Goal: Task Accomplishment & Management: Use online tool/utility

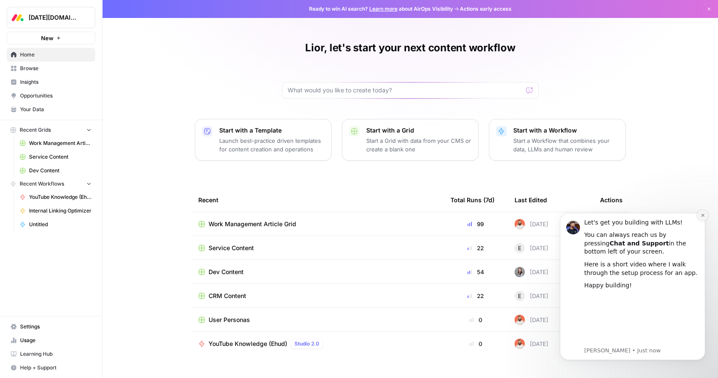
click at [700, 217] on button "Dismiss notification" at bounding box center [702, 215] width 11 height 11
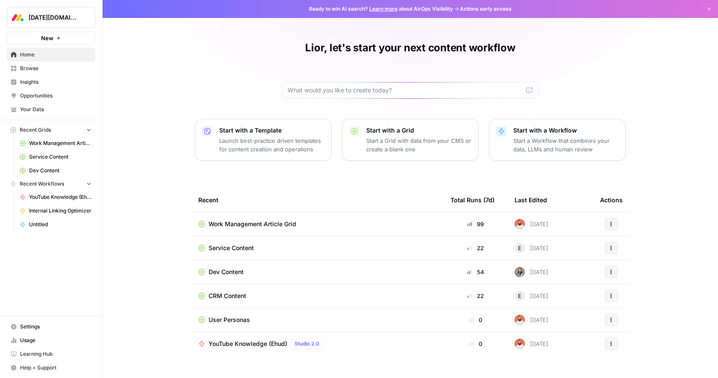
click at [234, 226] on span "Work Management Article Grid" at bounding box center [252, 224] width 88 height 9
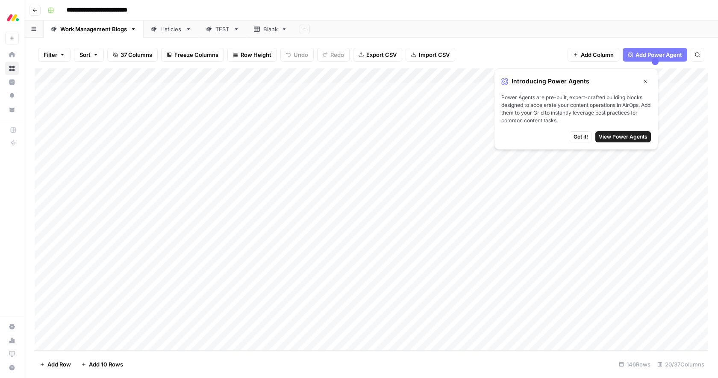
click at [36, 11] on icon "button" at bounding box center [34, 10] width 5 height 5
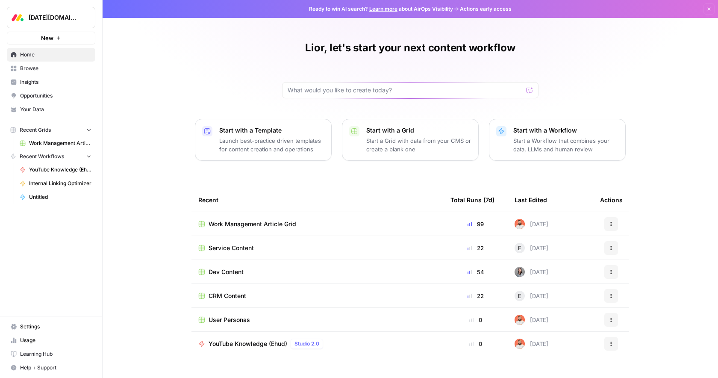
click at [88, 158] on icon "button" at bounding box center [89, 156] width 6 height 6
click at [88, 158] on icon "button" at bounding box center [89, 156] width 2 height 3
click at [88, 131] on icon "button" at bounding box center [89, 129] width 6 height 6
click at [88, 131] on icon "button" at bounding box center [89, 130] width 6 height 6
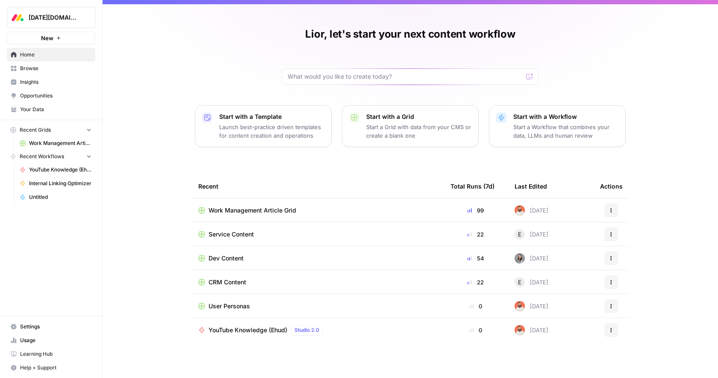
scroll to position [15, 0]
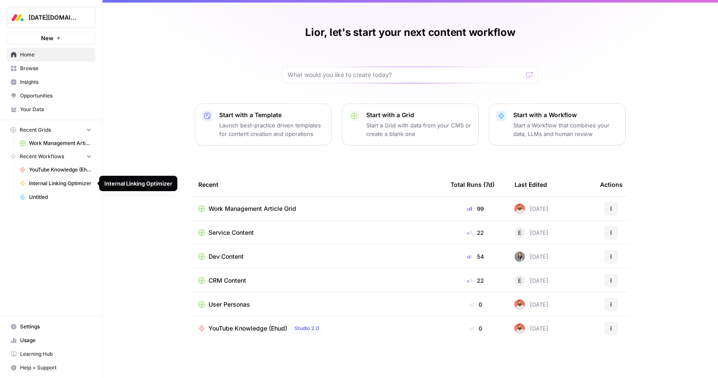
click at [71, 185] on span "Internal Linking Optimizer" at bounding box center [60, 183] width 62 height 8
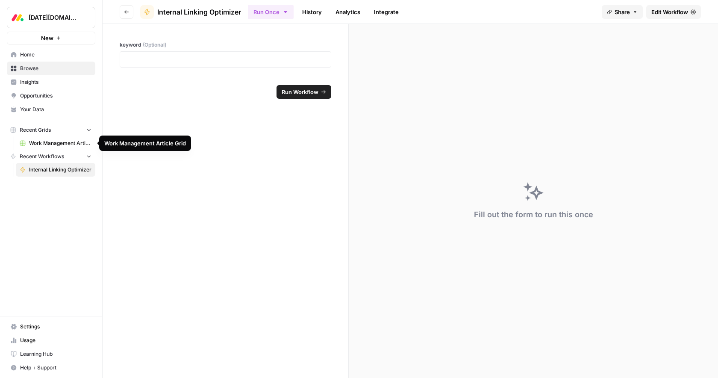
click at [40, 144] on span "Work Management Article Grid" at bounding box center [60, 143] width 62 height 8
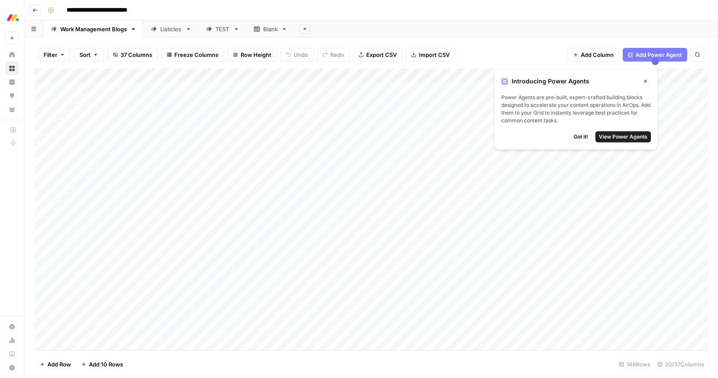
click at [38, 9] on button "Go back" at bounding box center [34, 10] width 11 height 11
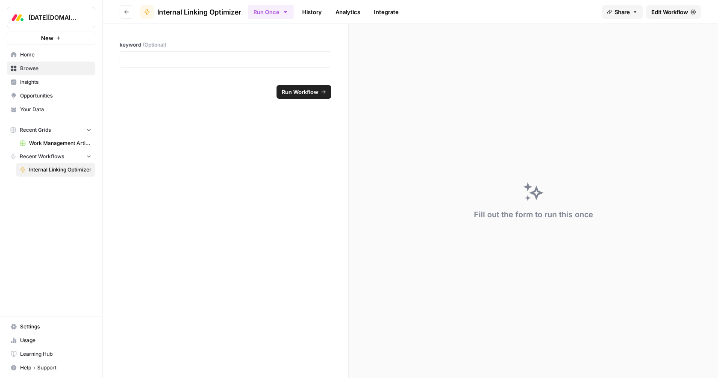
click at [38, 54] on span "Home" at bounding box center [55, 55] width 71 height 8
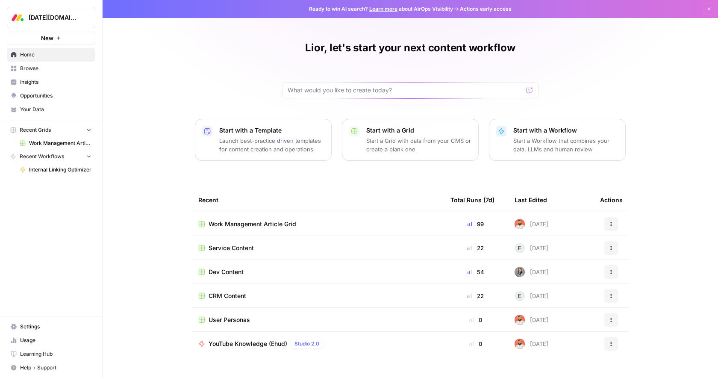
click at [226, 317] on span "User Personas" at bounding box center [228, 319] width 41 height 9
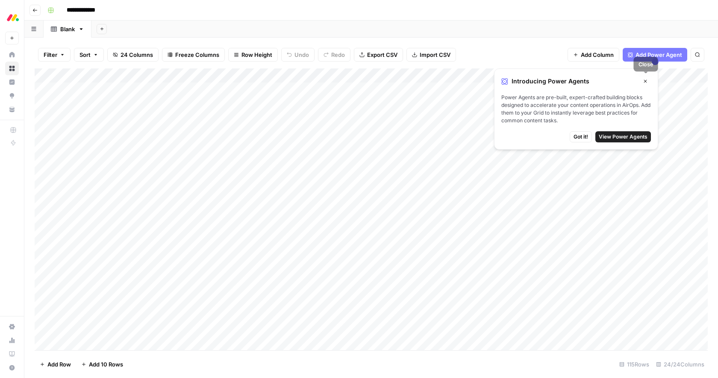
click at [646, 79] on icon "button" at bounding box center [644, 81] width 5 height 5
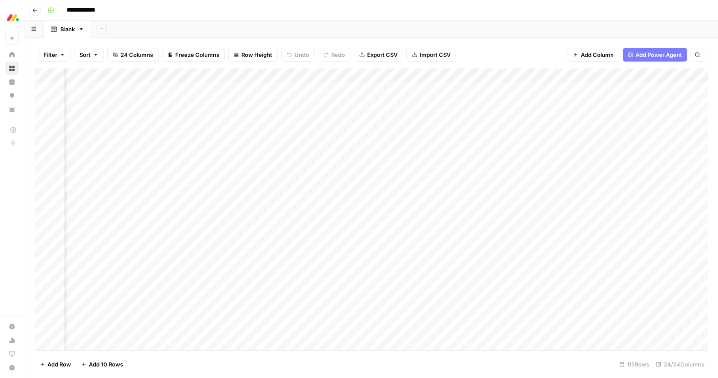
scroll to position [0, 181]
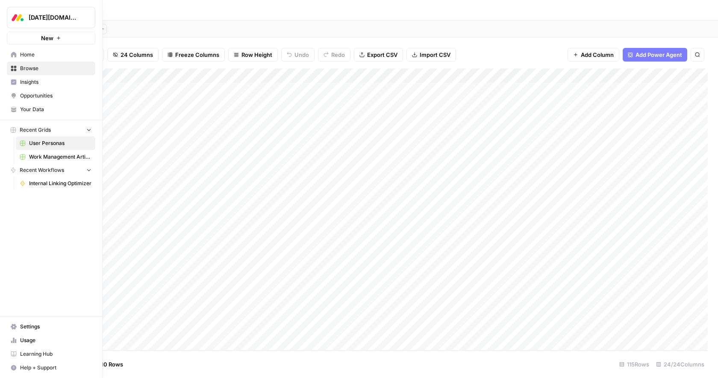
click at [30, 54] on span "Home" at bounding box center [55, 55] width 71 height 8
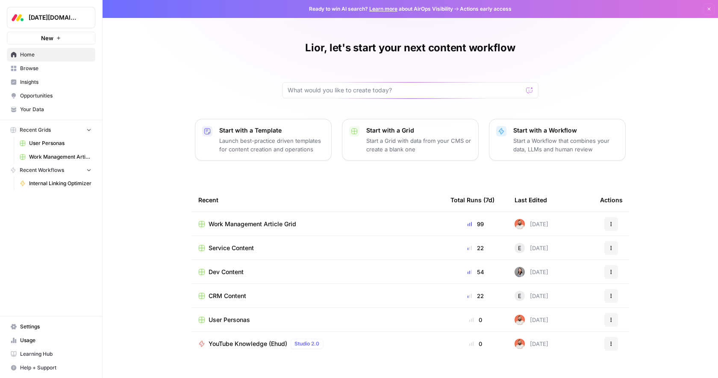
click at [263, 229] on td "Work Management Article Grid" at bounding box center [317, 223] width 252 height 23
click at [260, 226] on span "Work Management Article Grid" at bounding box center [252, 224] width 88 height 9
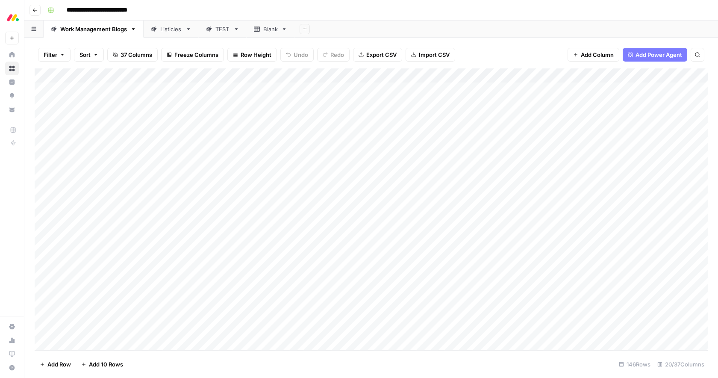
click at [428, 74] on div "Add Column" at bounding box center [371, 208] width 673 height 281
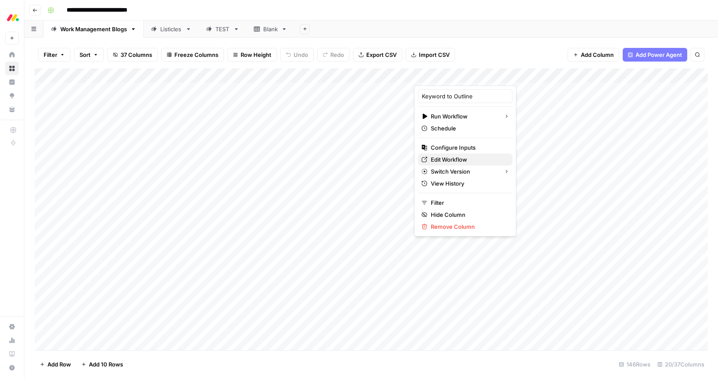
click at [446, 159] on span "Edit Workflow" at bounding box center [468, 159] width 75 height 9
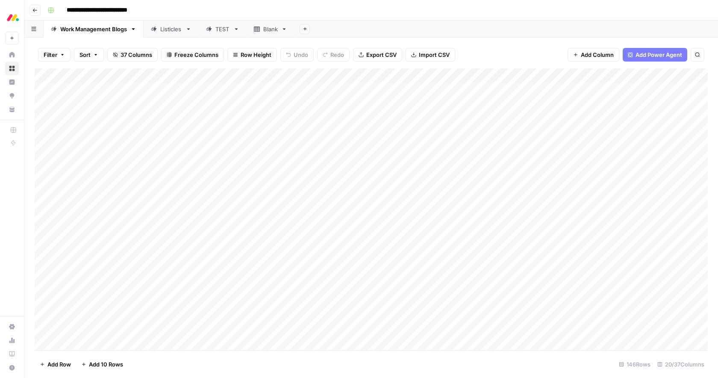
click at [474, 73] on div "Add Column" at bounding box center [371, 208] width 673 height 281
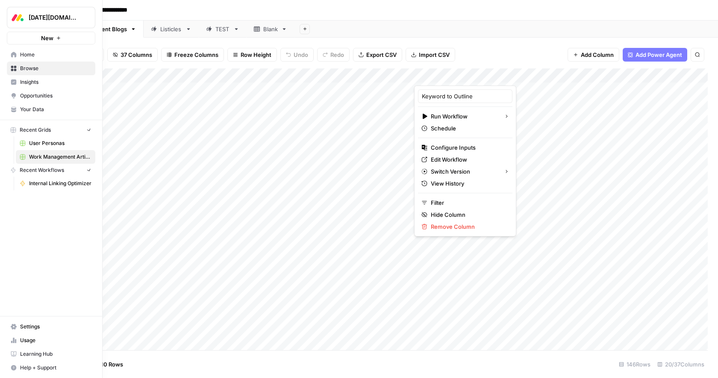
click at [4, 52] on nav "Home Browse Insights Opportunities Your Data" at bounding box center [51, 81] width 102 height 75
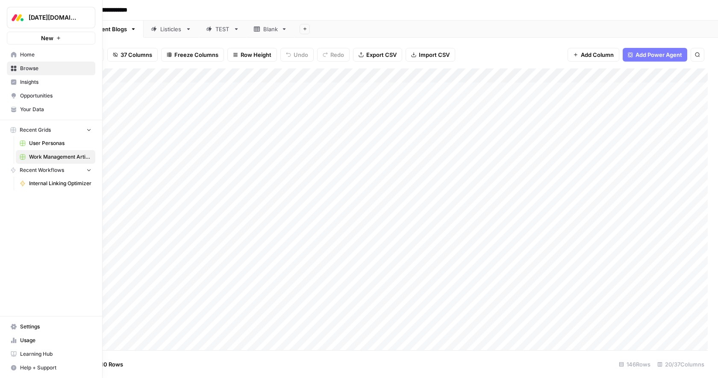
click at [18, 54] on link "Home" at bounding box center [51, 55] width 88 height 14
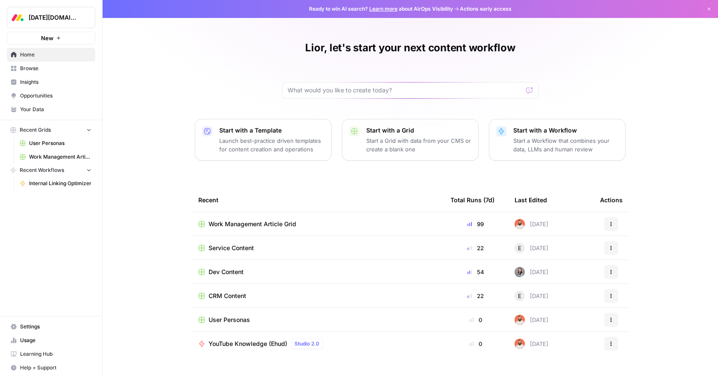
click at [240, 320] on span "User Personas" at bounding box center [228, 319] width 41 height 9
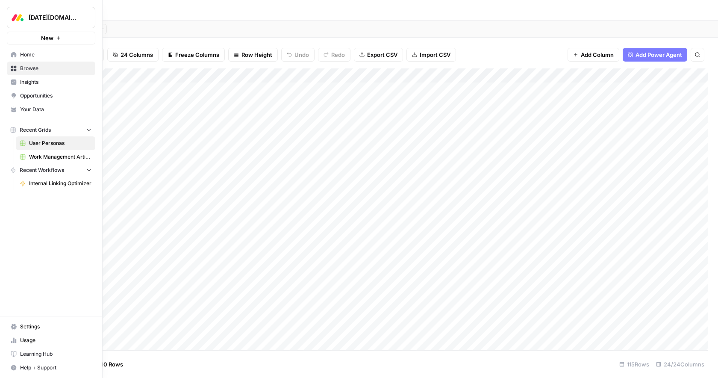
click at [29, 55] on span "Home" at bounding box center [55, 55] width 71 height 8
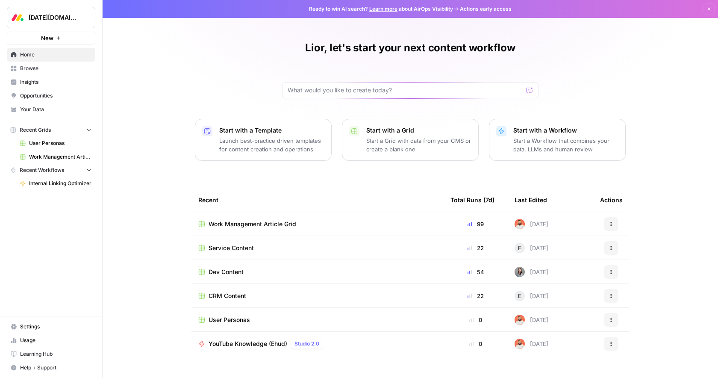
click at [233, 224] on span "Work Management Article Grid" at bounding box center [252, 224] width 88 height 9
click at [251, 225] on span "Work Management Article Grid" at bounding box center [252, 224] width 88 height 9
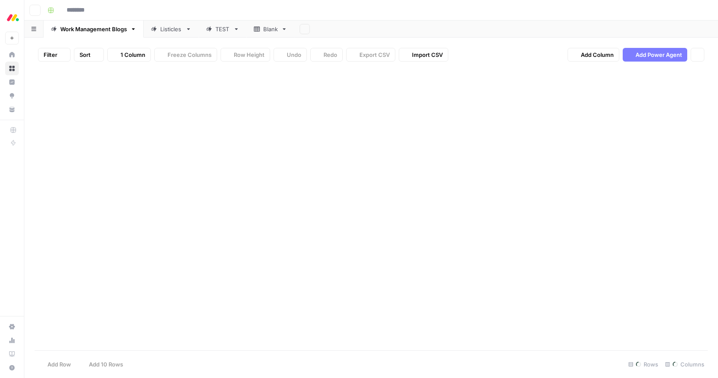
type input "**********"
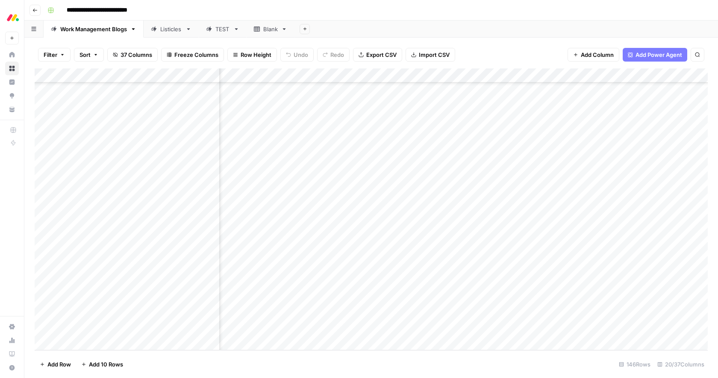
scroll to position [1867, 394]
click at [556, 75] on div "Add Column" at bounding box center [371, 208] width 673 height 281
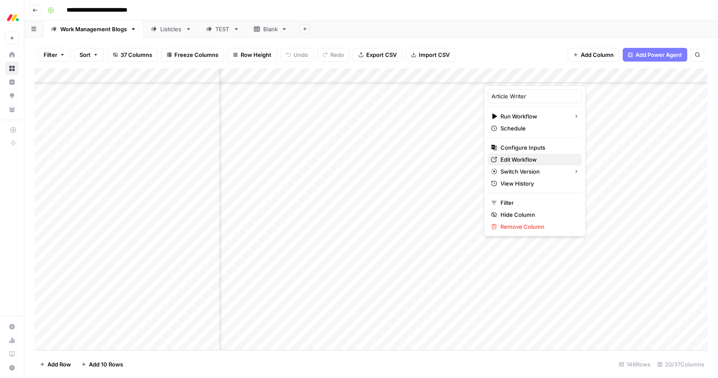
click at [516, 158] on span "Edit Workflow" at bounding box center [537, 159] width 75 height 9
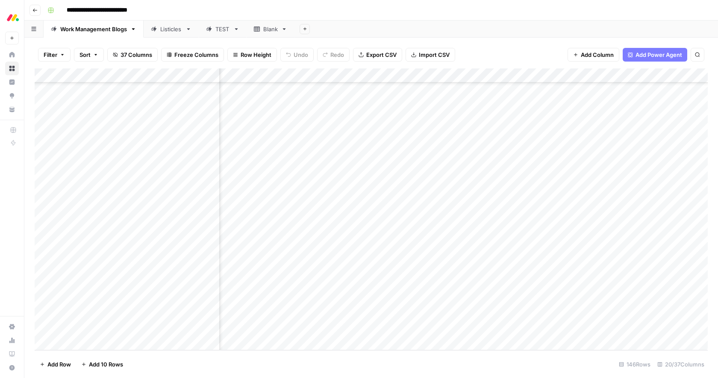
scroll to position [1867, 879]
click at [526, 74] on div "Add Column" at bounding box center [371, 208] width 673 height 281
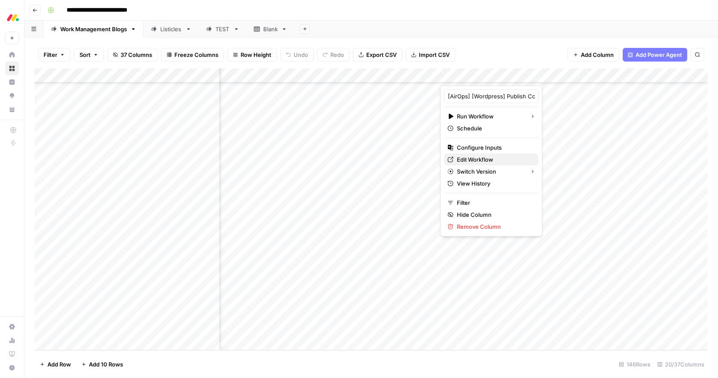
click at [469, 159] on span "Edit Workflow" at bounding box center [494, 159] width 75 height 9
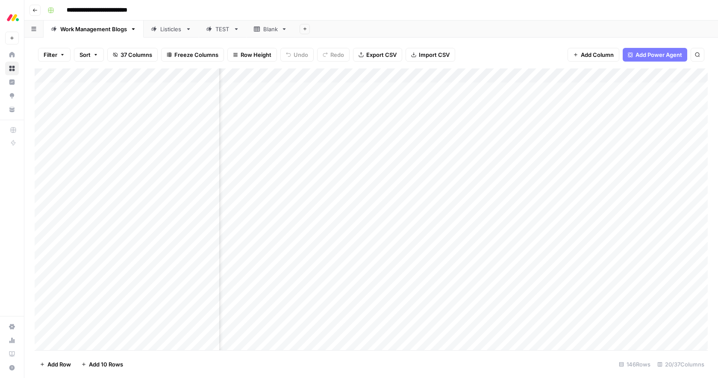
scroll to position [0, 673]
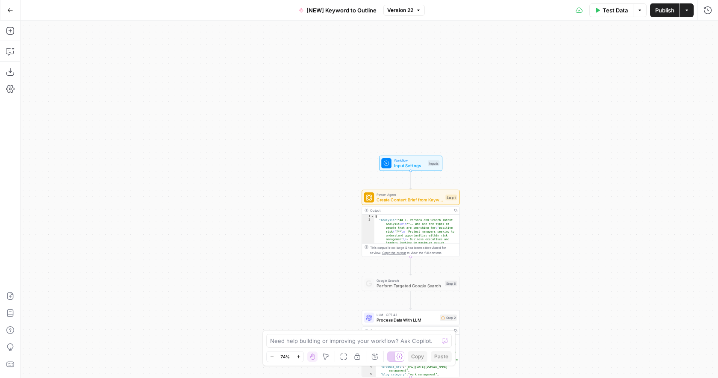
drag, startPoint x: 569, startPoint y: 103, endPoint x: 503, endPoint y: 196, distance: 114.6
click at [503, 197] on div "Workflow Input Settings Inputs Power Agent Create Content Brief from Keyword - …" at bounding box center [369, 199] width 697 height 357
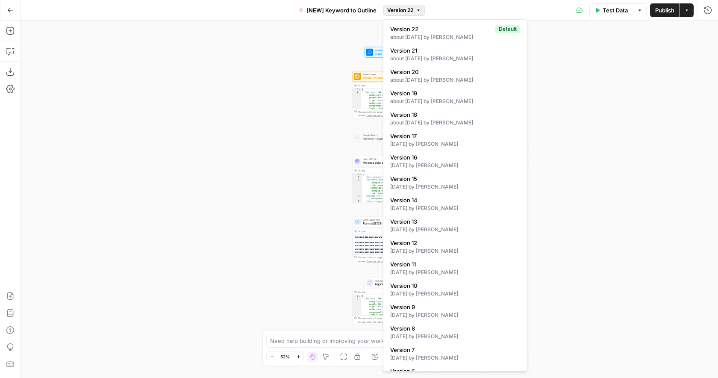
click at [421, 11] on button "Version 22" at bounding box center [403, 10] width 41 height 11
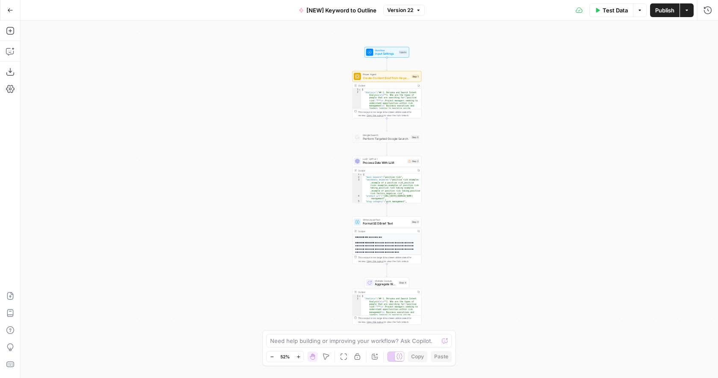
click at [437, 7] on div "Test Data Options Publish Actions Run History" at bounding box center [571, 10] width 293 height 20
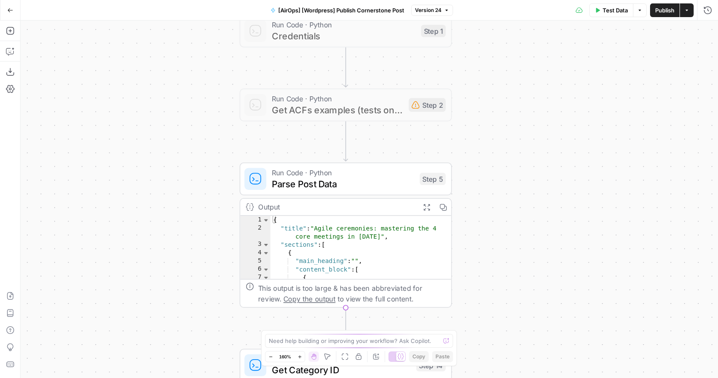
click at [497, 217] on div "Workflow Input Settings Inputs Run Code · Python Credentials Step 1 Run Code · …" at bounding box center [369, 199] width 697 height 357
